Goal: Information Seeking & Learning: Learn about a topic

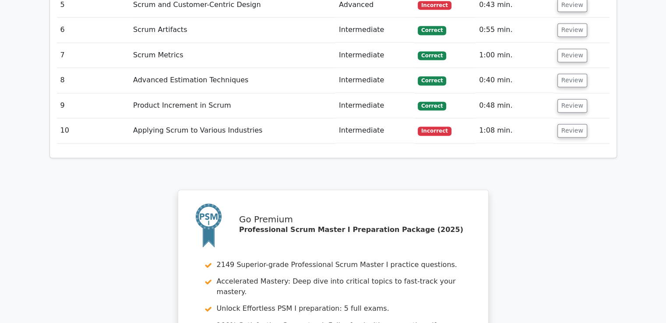
scroll to position [1555, 0]
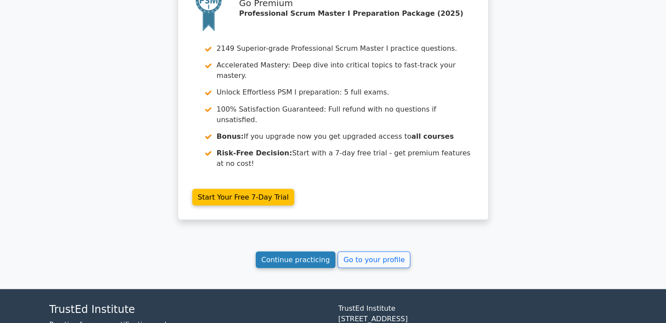
click at [300, 251] on link "Continue practicing" at bounding box center [296, 259] width 80 height 17
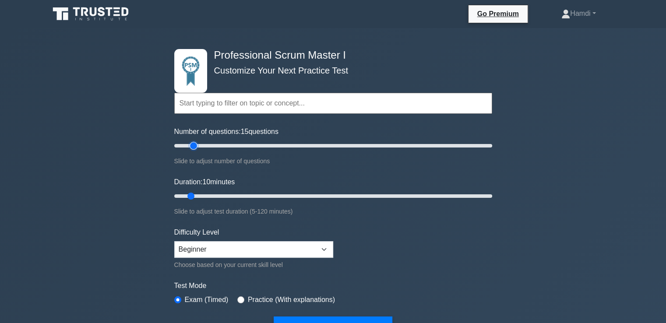
type input "10"
click at [188, 146] on input "Number of questions: 10 questions" at bounding box center [333, 146] width 318 height 11
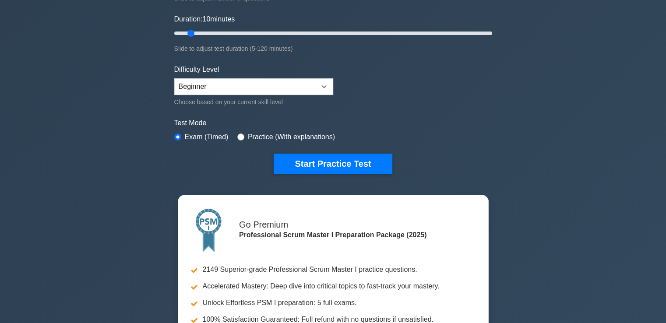
scroll to position [163, 0]
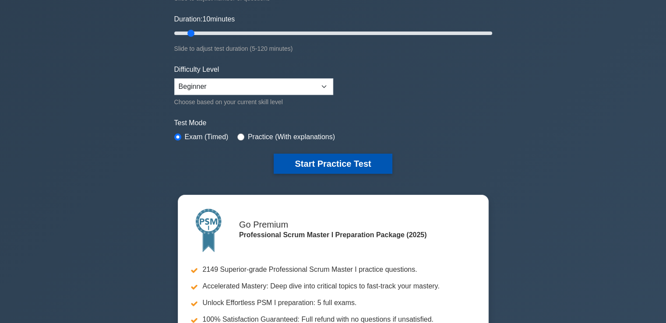
click at [338, 163] on button "Start Practice Test" at bounding box center [333, 164] width 118 height 20
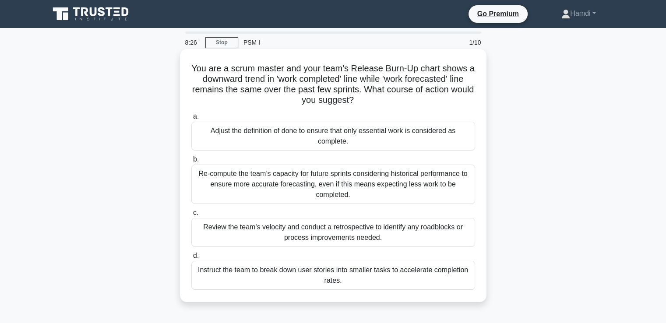
click at [368, 275] on div "Instruct the team to break down user stories into smaller tasks to accelerate c…" at bounding box center [333, 275] width 284 height 29
click at [191, 259] on input "d. Instruct the team to break down user stories into smaller tasks to accelerat…" at bounding box center [191, 256] width 0 height 6
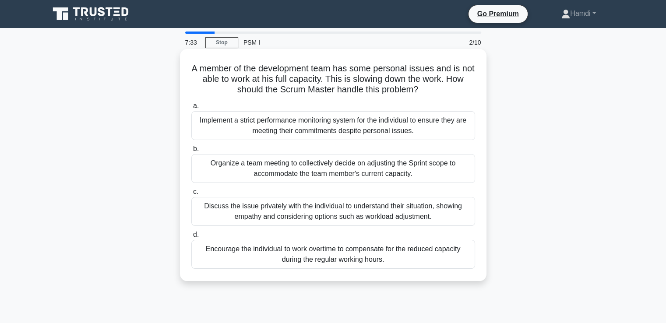
click at [352, 169] on div "Organize a team meeting to collectively decide on adjusting the Sprint scope to…" at bounding box center [333, 168] width 284 height 29
click at [191, 152] on input "b. Organize a team meeting to collectively decide on adjusting the Sprint scope…" at bounding box center [191, 149] width 0 height 6
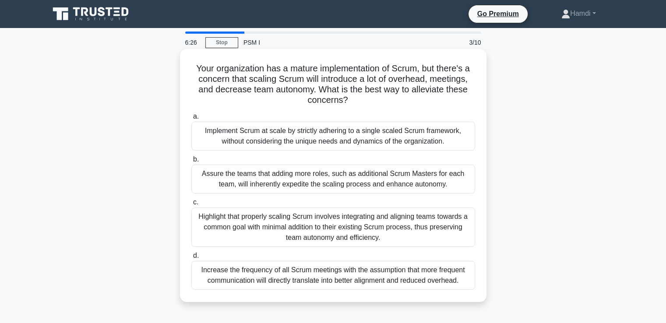
click at [353, 138] on div "Implement Scrum at scale by strictly adhering to a single scaled Scrum framewor…" at bounding box center [333, 136] width 284 height 29
click at [191, 120] on input "a. Implement Scrum at scale by strictly adhering to a single scaled Scrum frame…" at bounding box center [191, 117] width 0 height 6
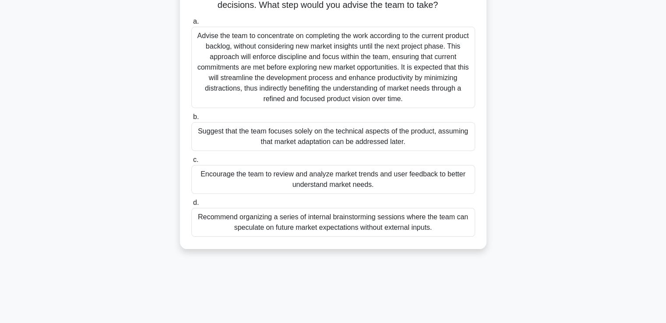
scroll to position [87, 0]
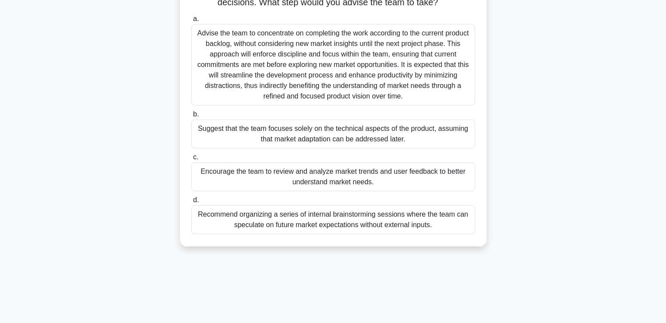
click at [393, 148] on div "Suggest that the team focuses solely on the technical aspects of the product, a…" at bounding box center [333, 134] width 284 height 29
click at [191, 117] on input "b. Suggest that the team focuses solely on the technical aspects of the product…" at bounding box center [191, 115] width 0 height 6
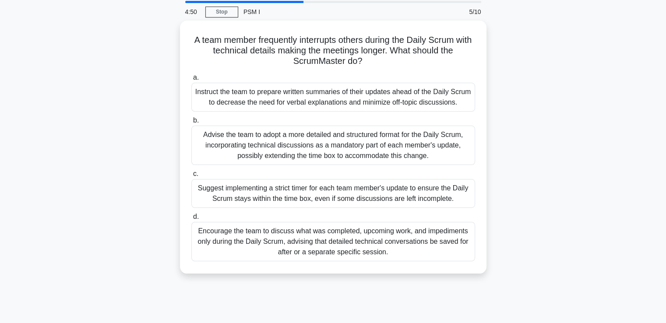
scroll to position [33, 0]
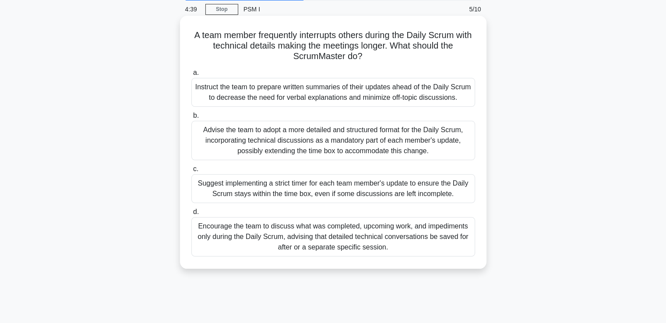
click at [353, 238] on div "Encourage the team to discuss what was completed, upcoming work, and impediment…" at bounding box center [333, 236] width 284 height 39
click at [191, 215] on input "d. Encourage the team to discuss what was completed, upcoming work, and impedim…" at bounding box center [191, 212] width 0 height 6
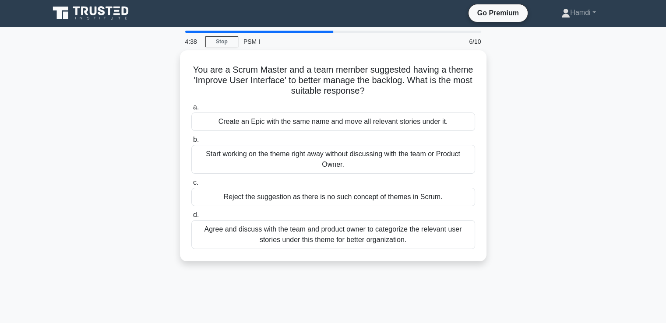
scroll to position [0, 0]
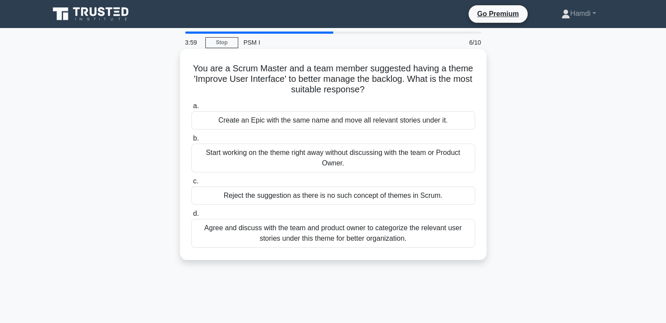
click at [395, 121] on div "Create an Epic with the same name and move all relevant stories under it." at bounding box center [333, 120] width 284 height 18
click at [191, 109] on input "a. Create an Epic with the same name and move all relevant stories under it." at bounding box center [191, 106] width 0 height 6
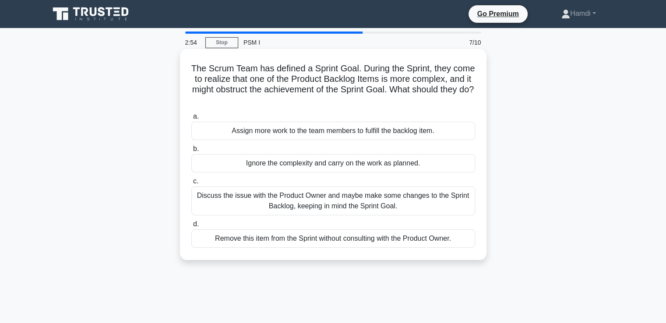
click at [392, 202] on div "Discuss the issue with the Product Owner and maybe make some changes to the Spr…" at bounding box center [333, 201] width 284 height 29
click at [191, 184] on input "c. Discuss the issue with the Product Owner and maybe make some changes to the …" at bounding box center [191, 182] width 0 height 6
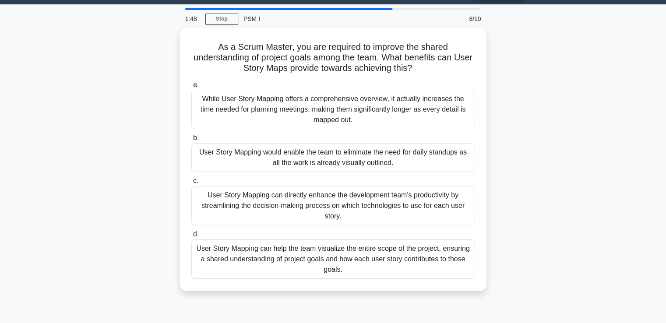
scroll to position [25, 0]
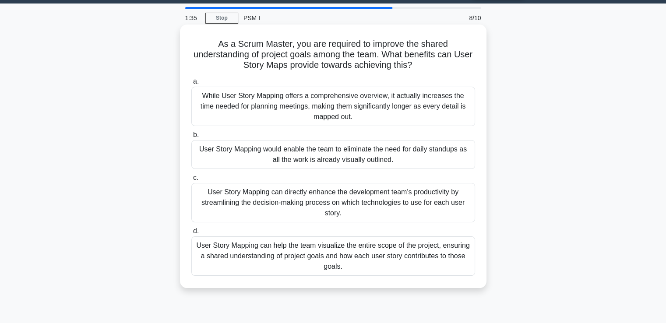
click at [360, 249] on div "User Story Mapping can help the team visualize the entire scope of the project,…" at bounding box center [333, 255] width 284 height 39
click at [191, 234] on input "d. User Story Mapping can help the team visualize the entire scope of the proje…" at bounding box center [191, 232] width 0 height 6
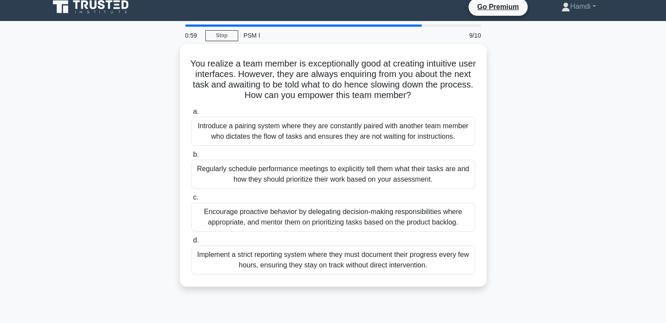
scroll to position [7, 0]
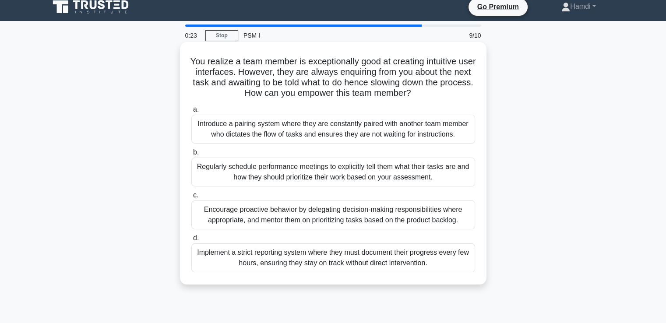
click at [353, 215] on div "Encourage proactive behavior by delegating decision-making responsibilities whe…" at bounding box center [333, 215] width 284 height 29
click at [191, 198] on input "c. Encourage proactive behavior by delegating decision-making responsibilities …" at bounding box center [191, 196] width 0 height 6
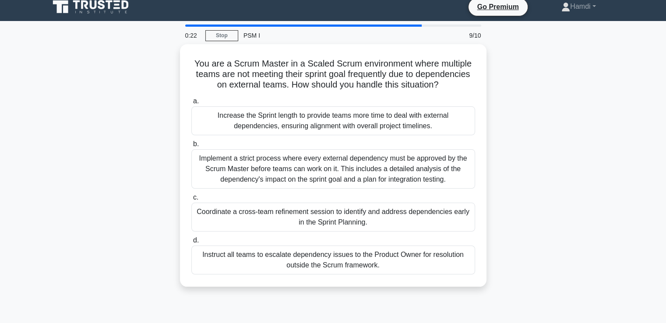
scroll to position [0, 0]
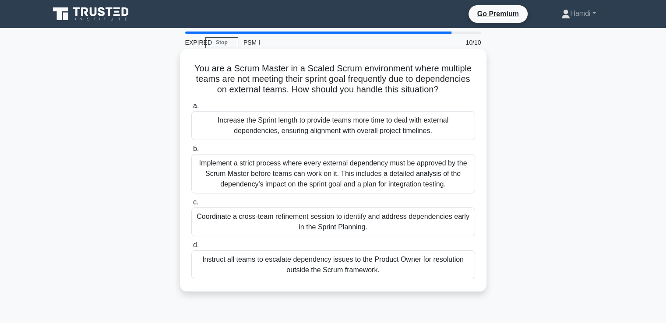
click at [314, 208] on div "Coordinate a cross-team refinement session to identify and address dependencies…" at bounding box center [333, 222] width 284 height 29
click at [191, 205] on input "c. Coordinate a cross-team refinement session to identify and address dependenc…" at bounding box center [191, 203] width 0 height 6
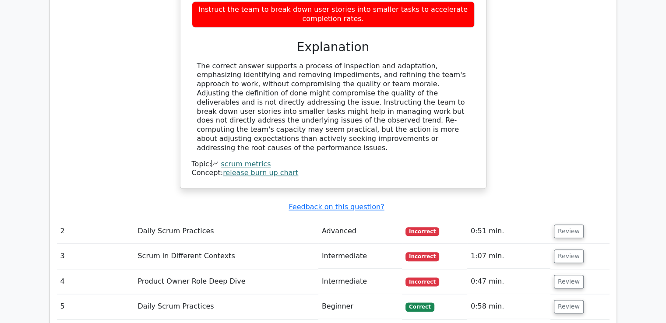
scroll to position [974, 0]
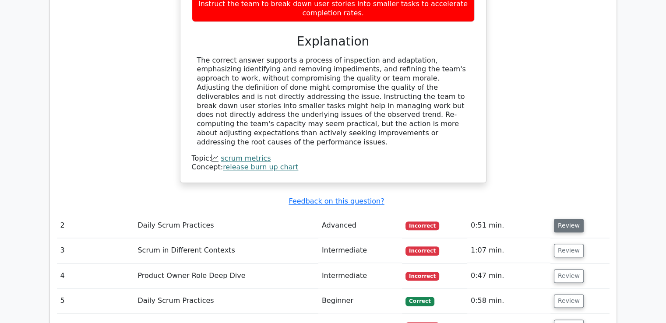
click at [566, 219] on button "Review" at bounding box center [569, 226] width 30 height 14
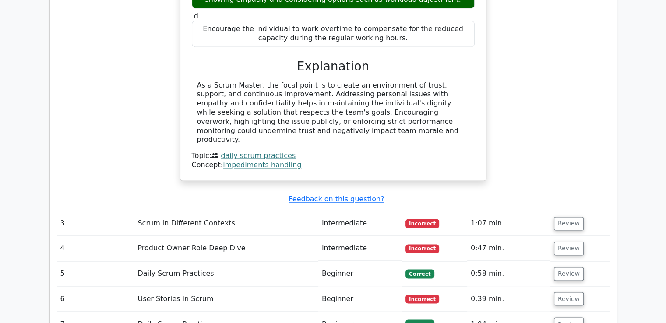
scroll to position [1371, 0]
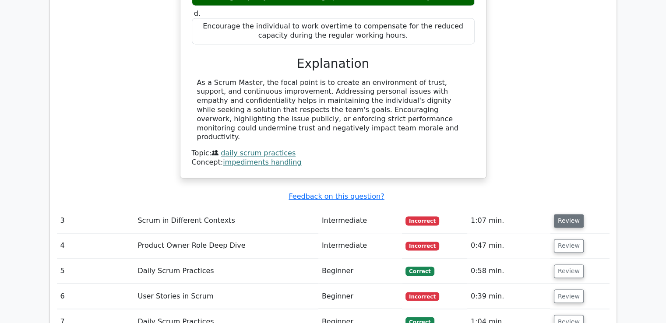
click at [560, 214] on button "Review" at bounding box center [569, 221] width 30 height 14
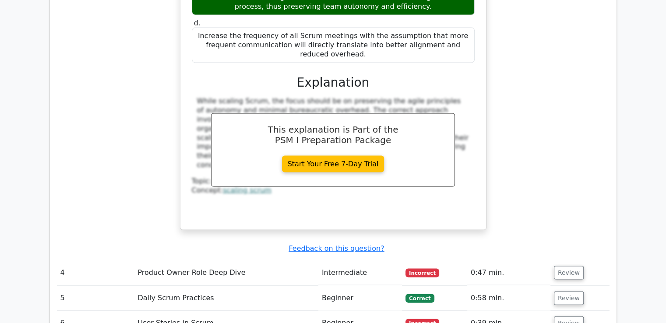
scroll to position [1832, 0]
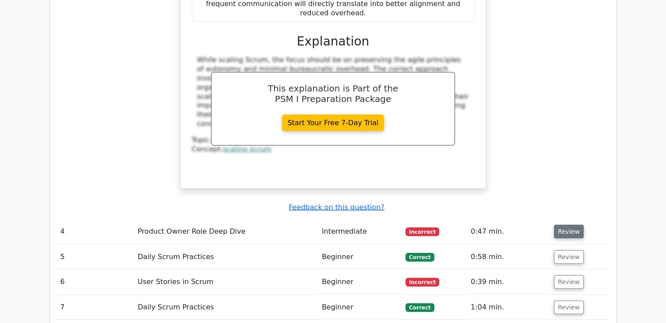
click at [561, 225] on button "Review" at bounding box center [569, 232] width 30 height 14
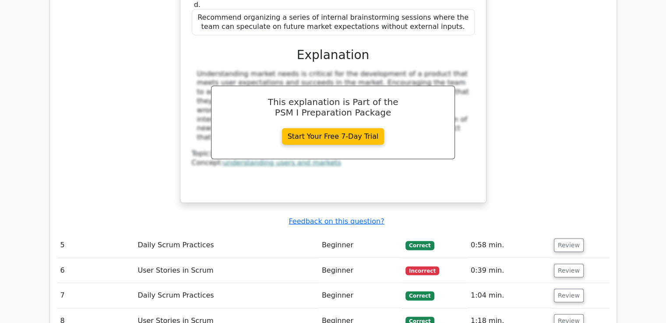
scroll to position [2313, 0]
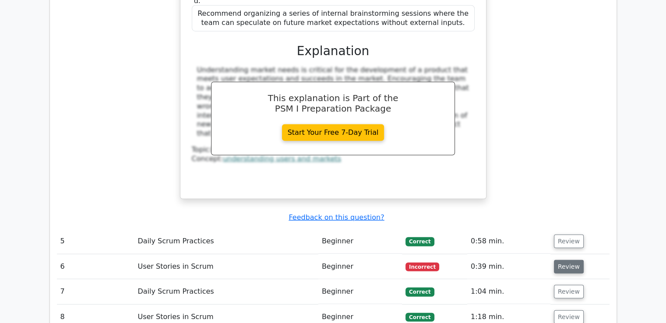
click at [561, 260] on button "Review" at bounding box center [569, 267] width 30 height 14
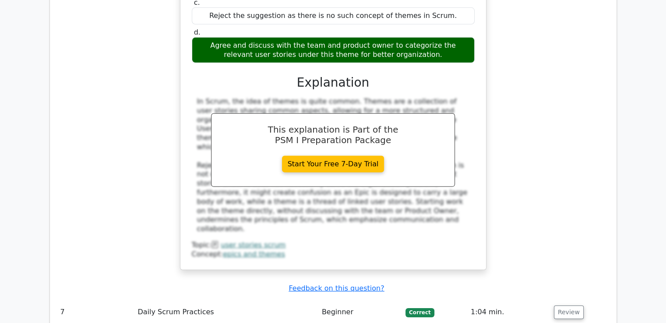
scroll to position [2714, 0]
